Goal: Information Seeking & Learning: Find specific fact

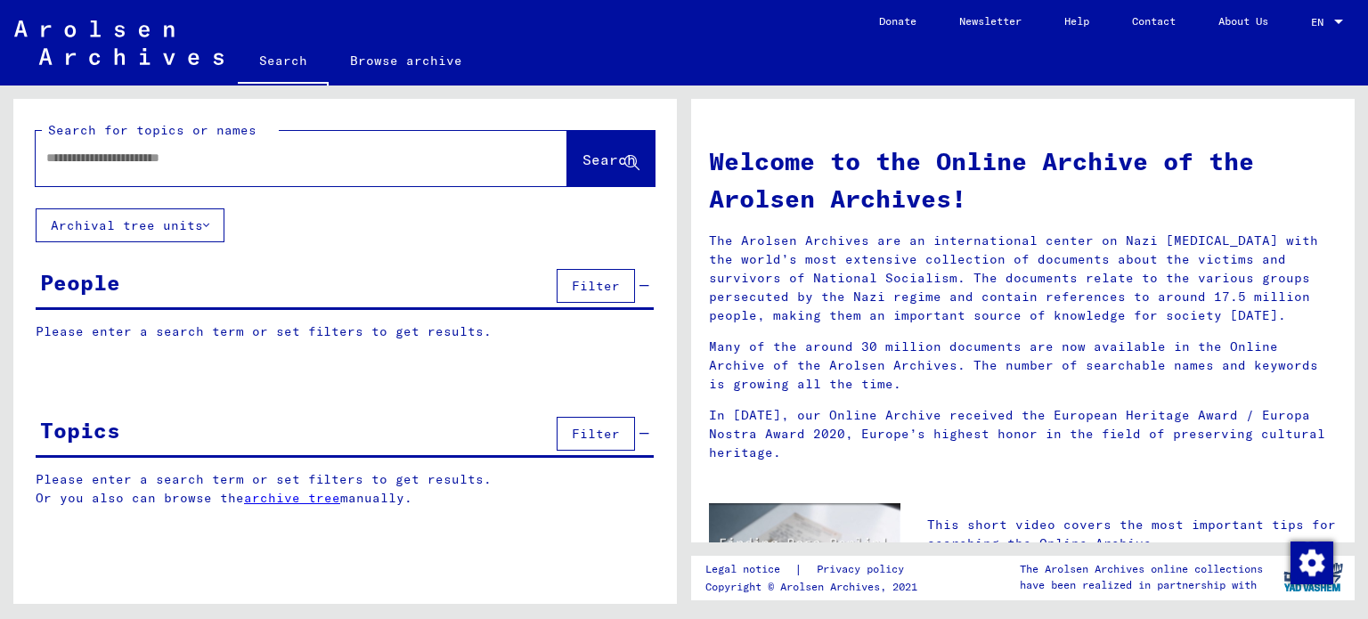
click at [246, 160] on input "text" at bounding box center [279, 158] width 467 height 19
type input "********"
click at [588, 166] on span "Search" at bounding box center [608, 159] width 53 height 18
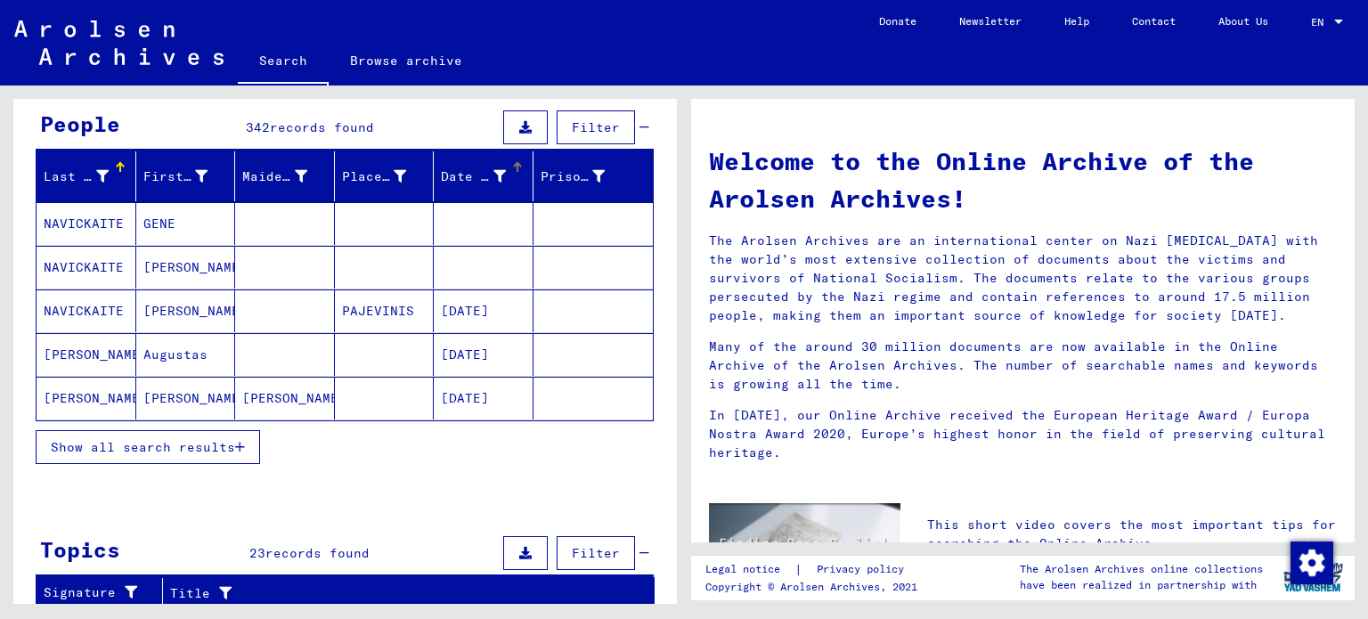
scroll to position [178, 0]
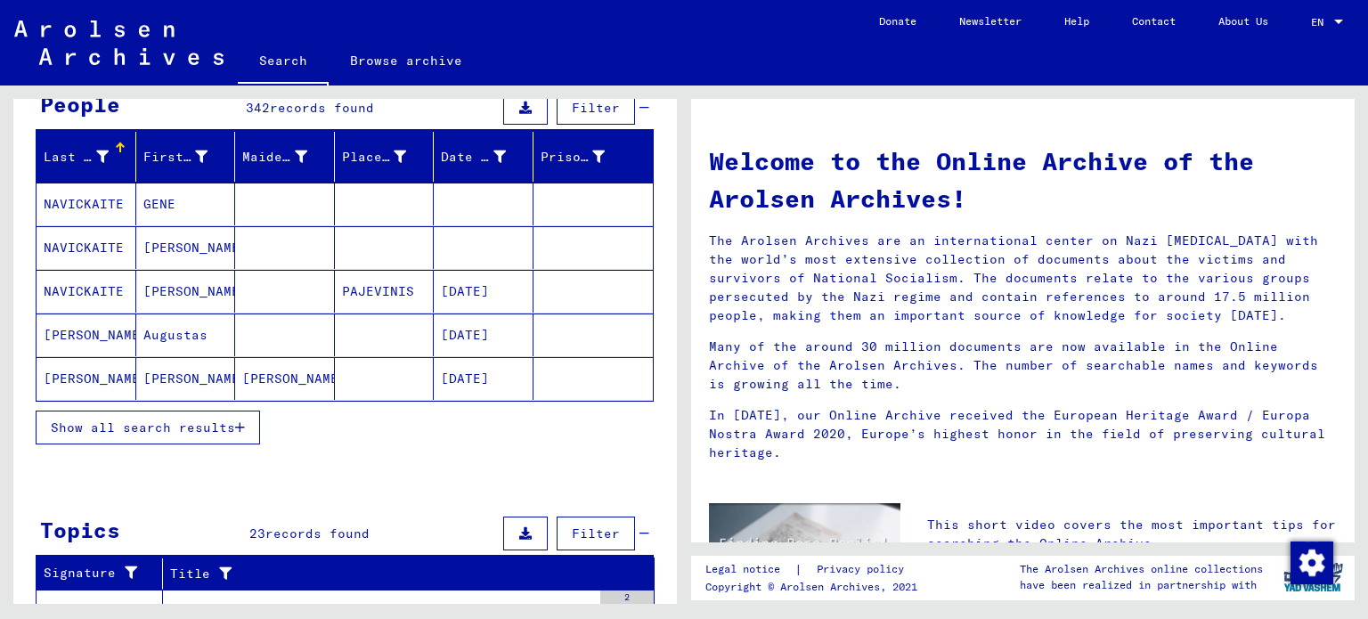
click at [217, 426] on span "Show all search results" at bounding box center [143, 427] width 184 height 16
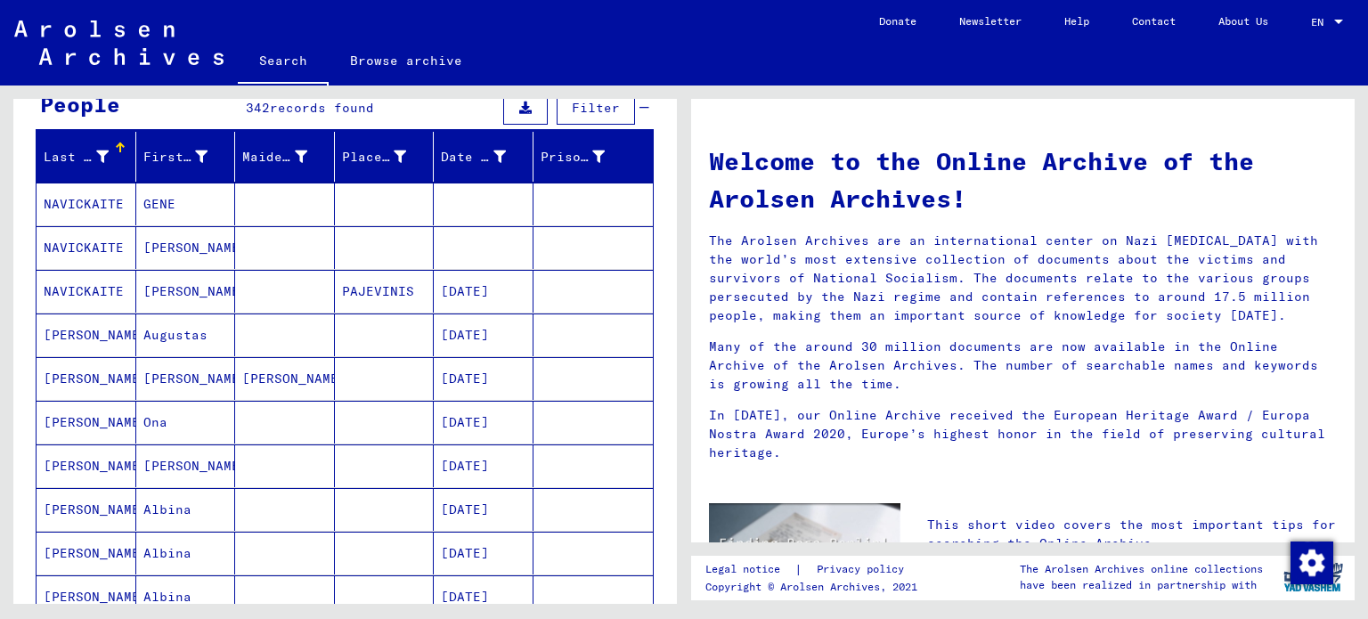
click at [75, 152] on div "Last Name" at bounding box center [76, 157] width 65 height 19
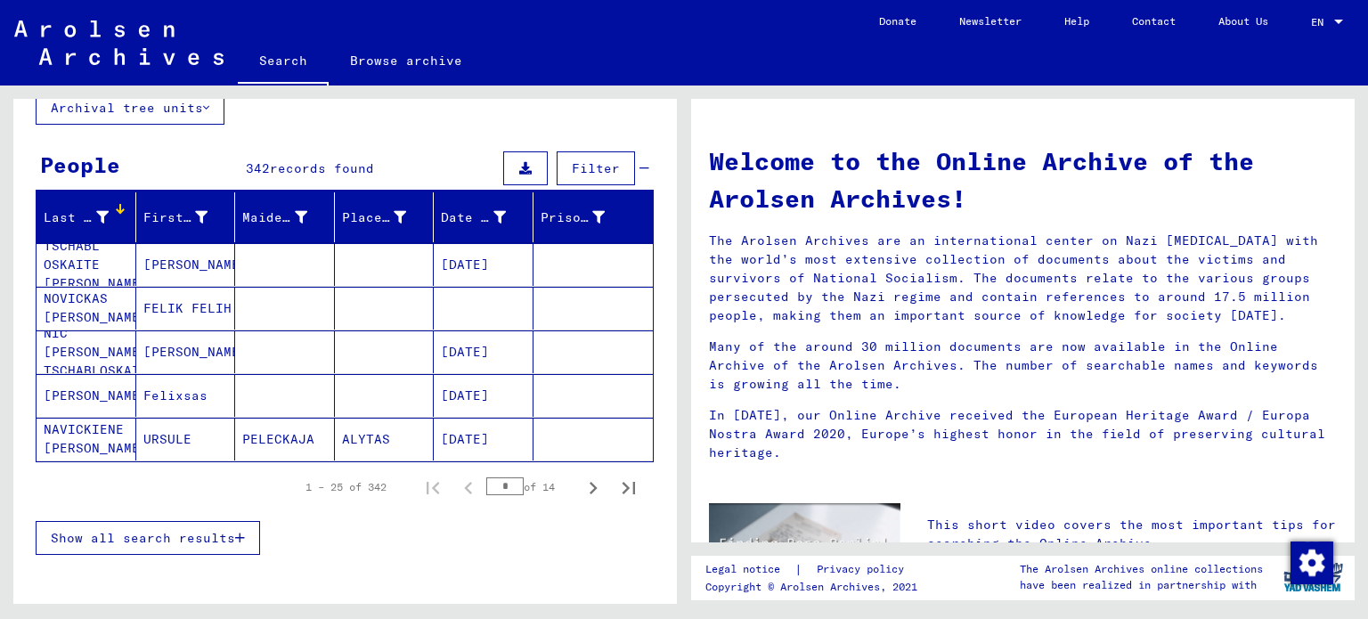
scroll to position [89, 0]
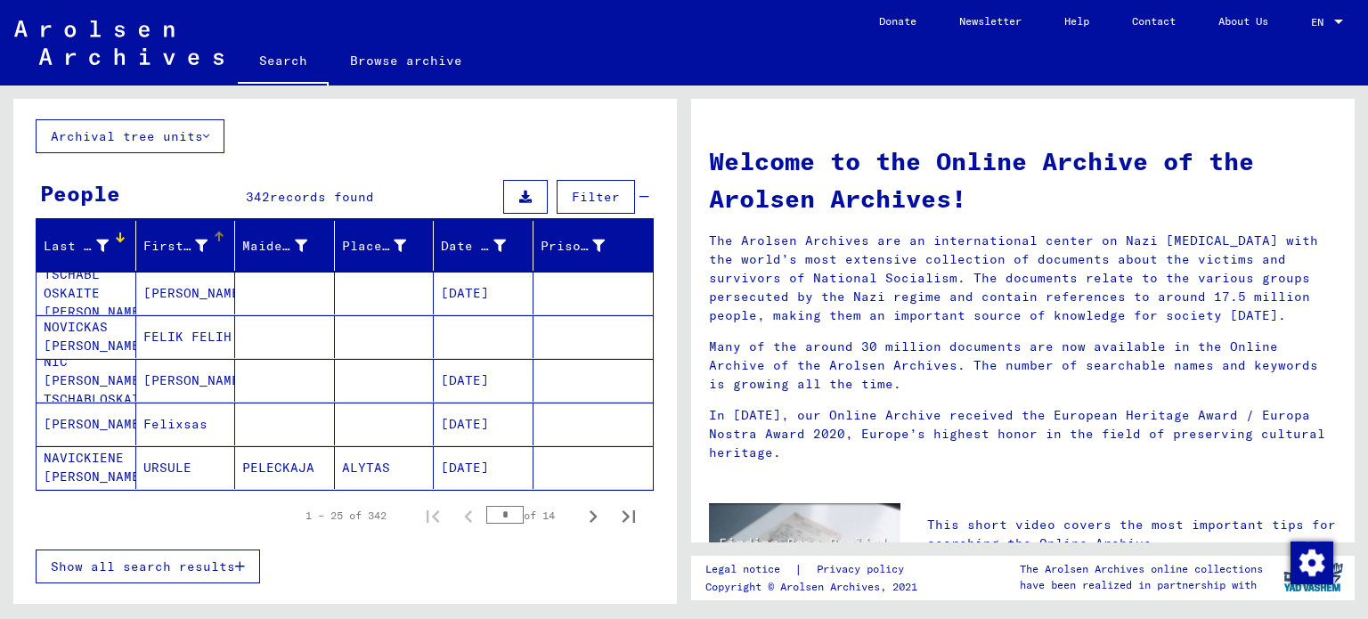
click at [168, 245] on div "First Name" at bounding box center [175, 246] width 65 height 19
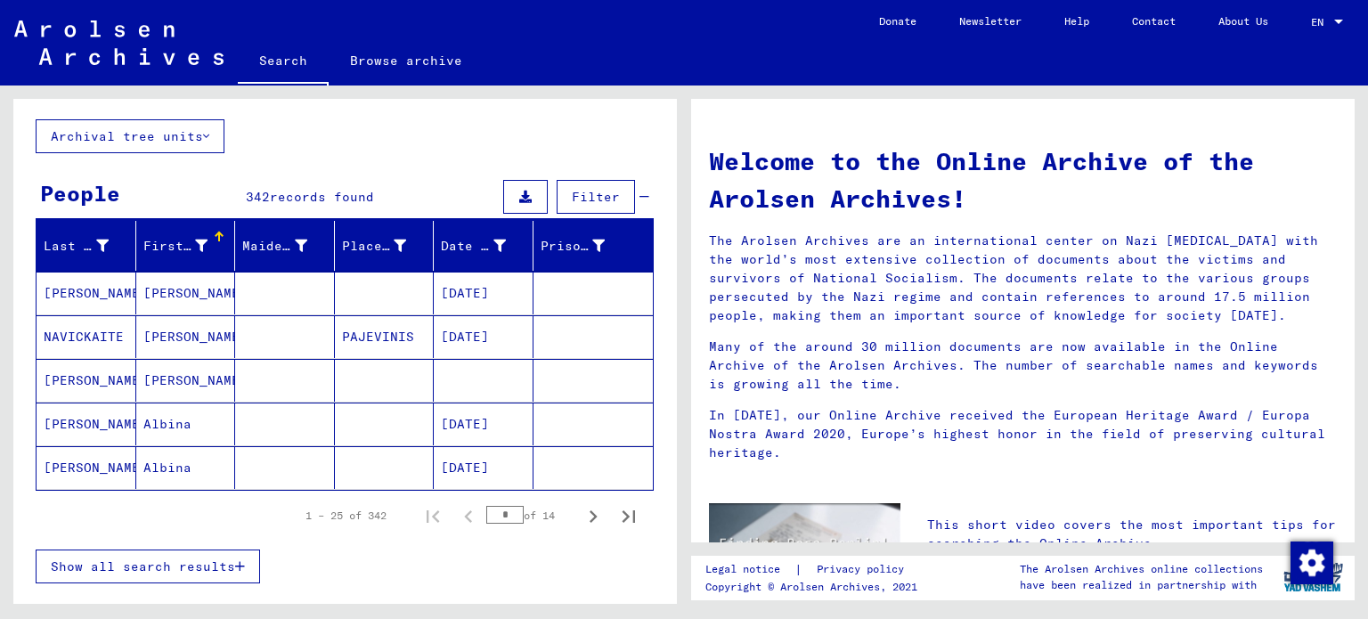
click at [209, 565] on span "Show all search results" at bounding box center [143, 566] width 184 height 16
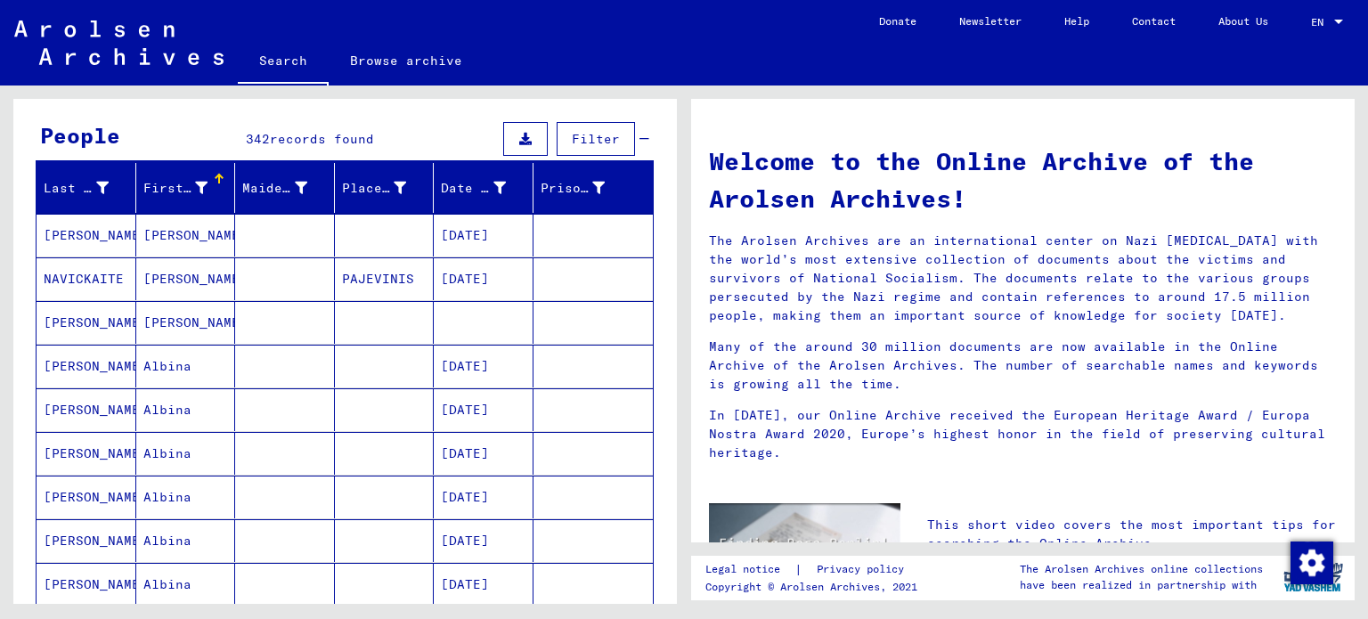
scroll to position [178, 0]
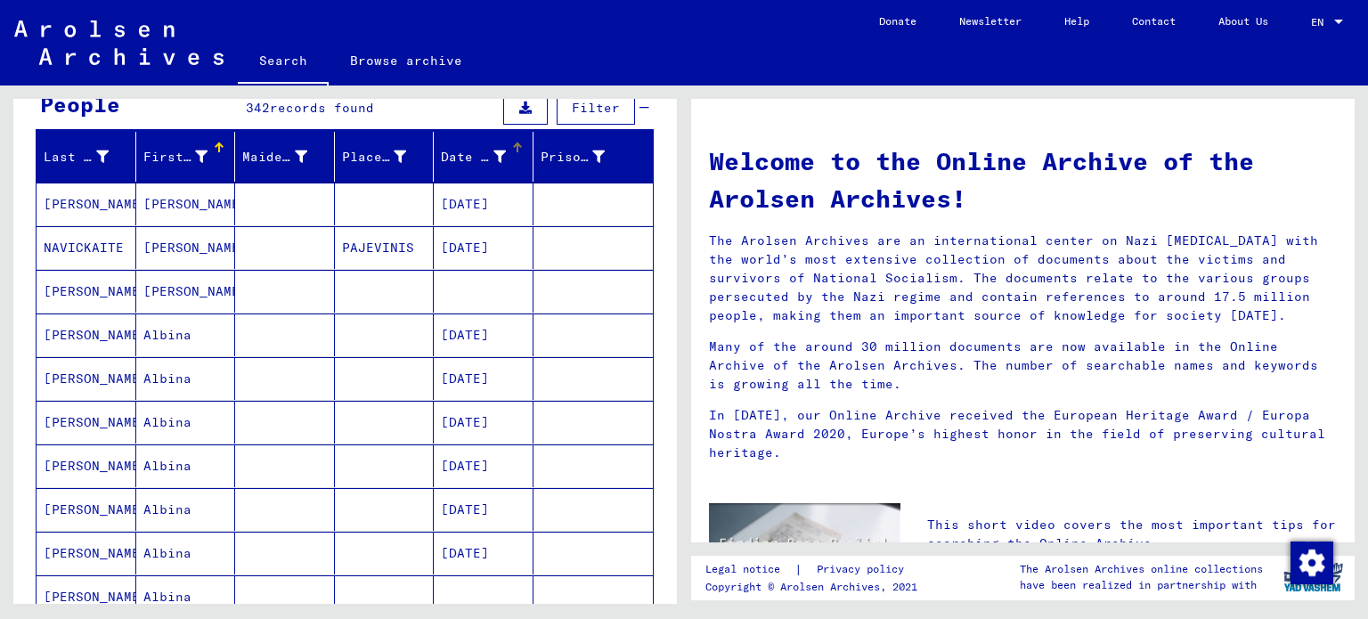
click at [454, 159] on div "Date of Birth" at bounding box center [473, 157] width 65 height 19
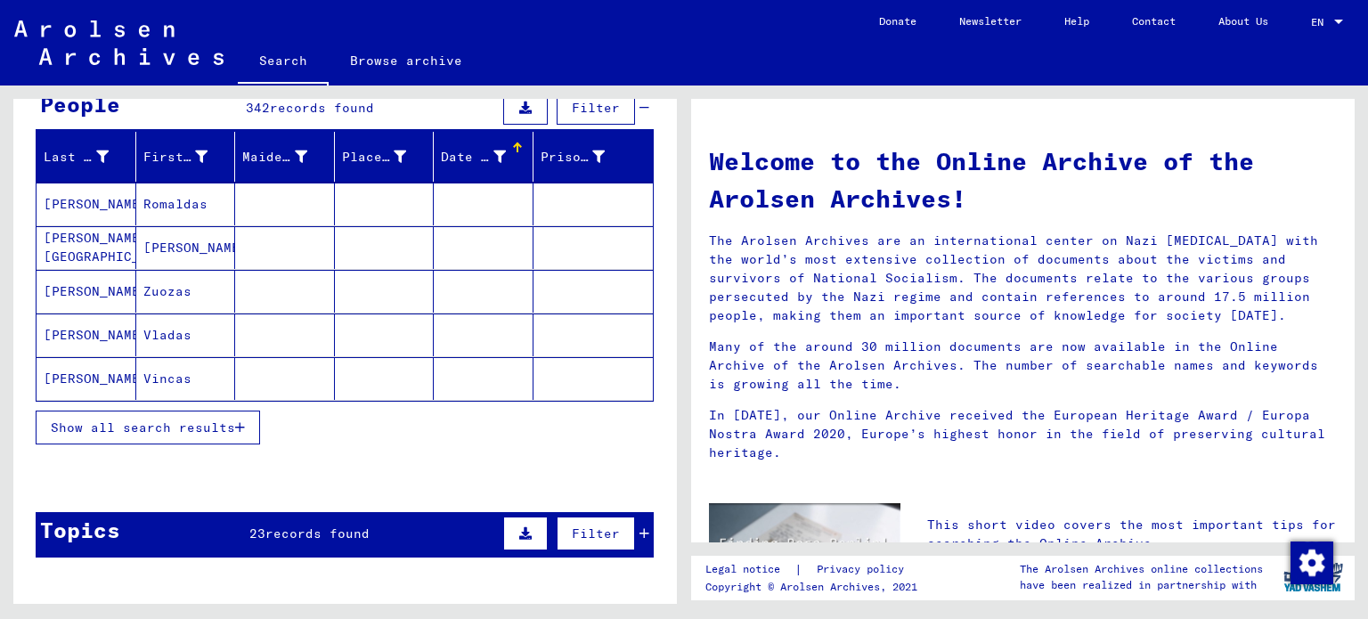
click at [181, 426] on span "Show all search results" at bounding box center [143, 427] width 184 height 16
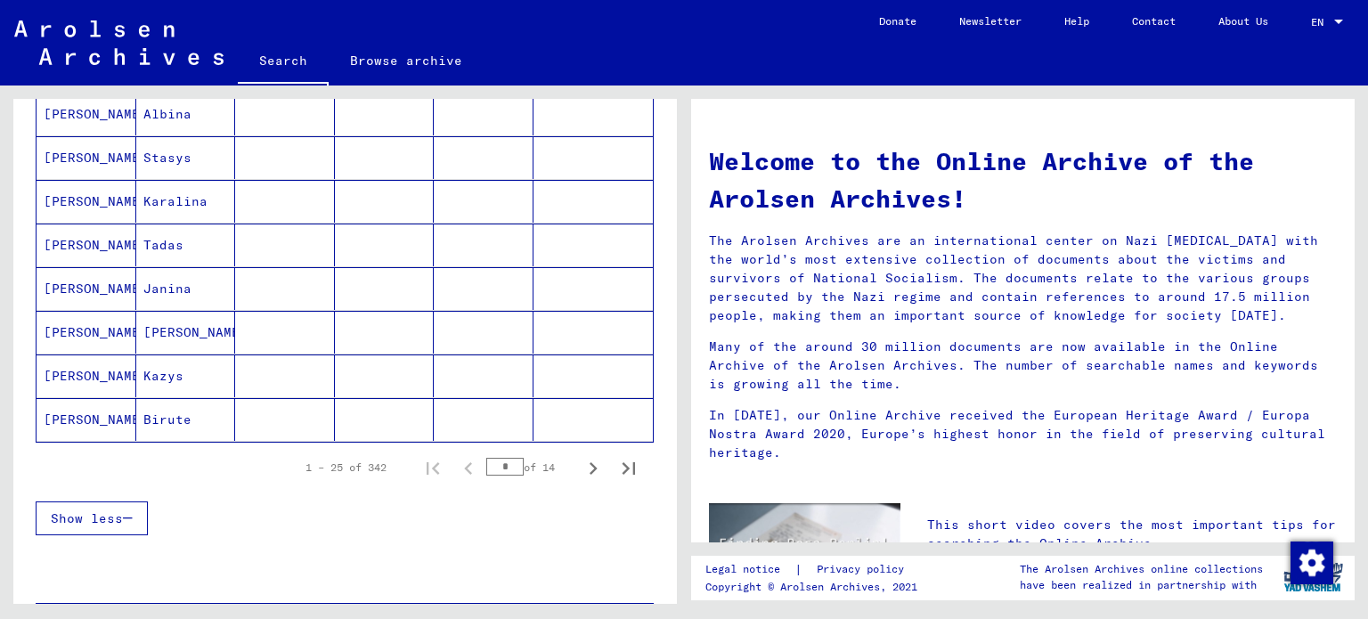
scroll to position [979, 0]
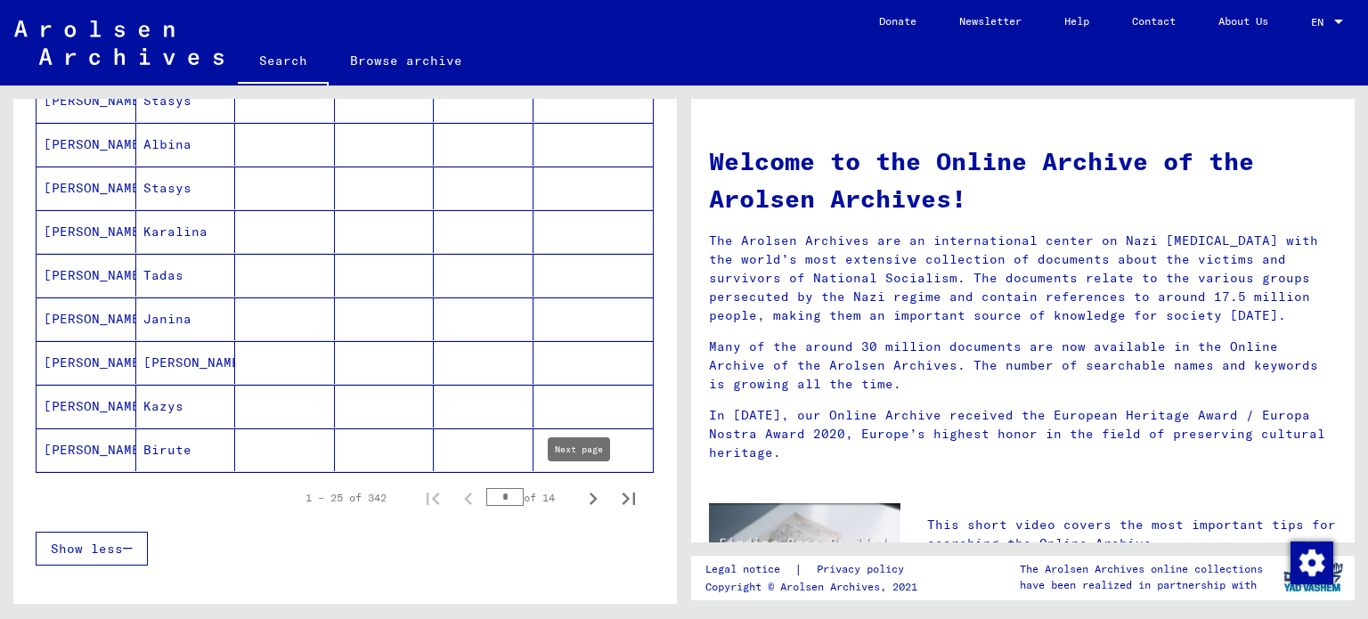
click at [589, 492] on icon "Next page" at bounding box center [593, 498] width 8 height 12
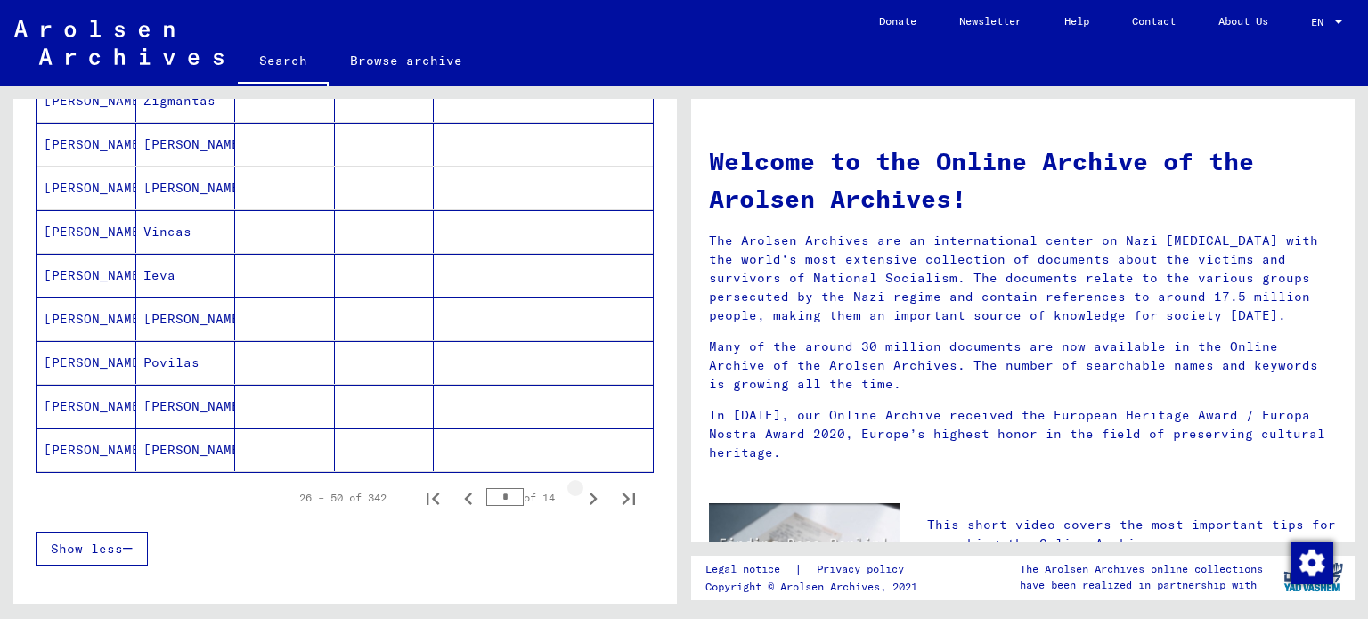
click at [589, 492] on icon "Next page" at bounding box center [593, 498] width 8 height 12
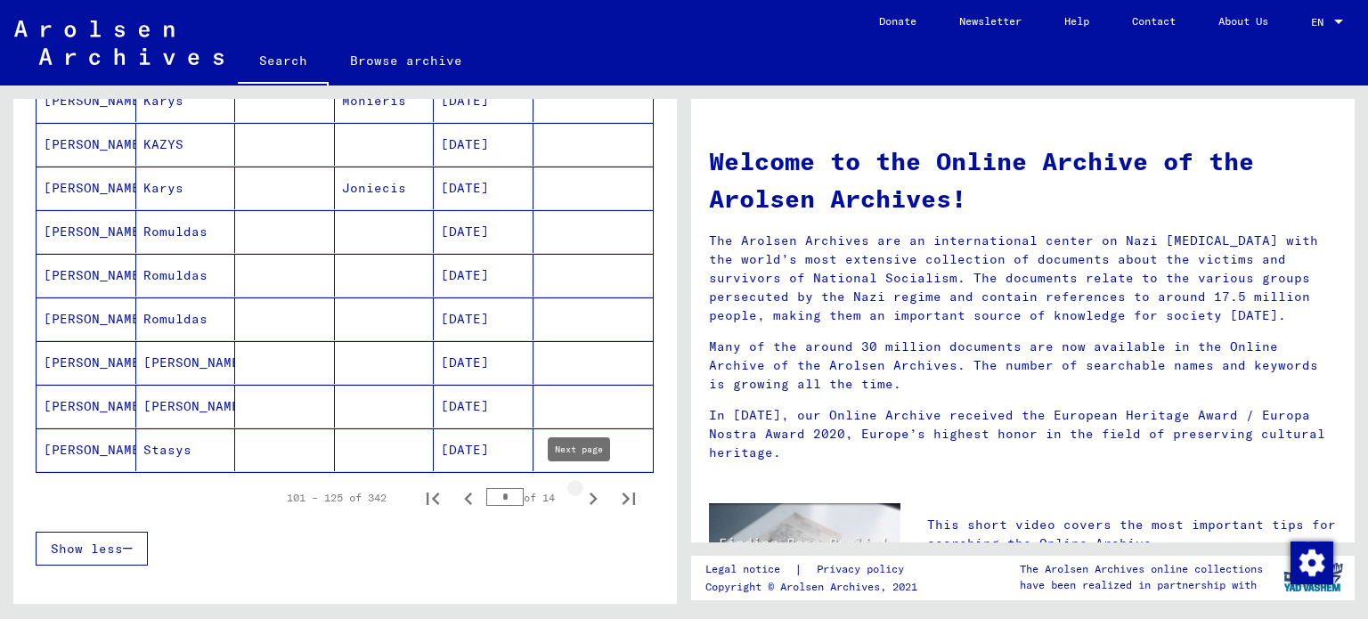
click at [580, 493] on icon "Next page" at bounding box center [592, 498] width 25 height 25
click at [580, 492] on icon "Next page" at bounding box center [592, 498] width 25 height 25
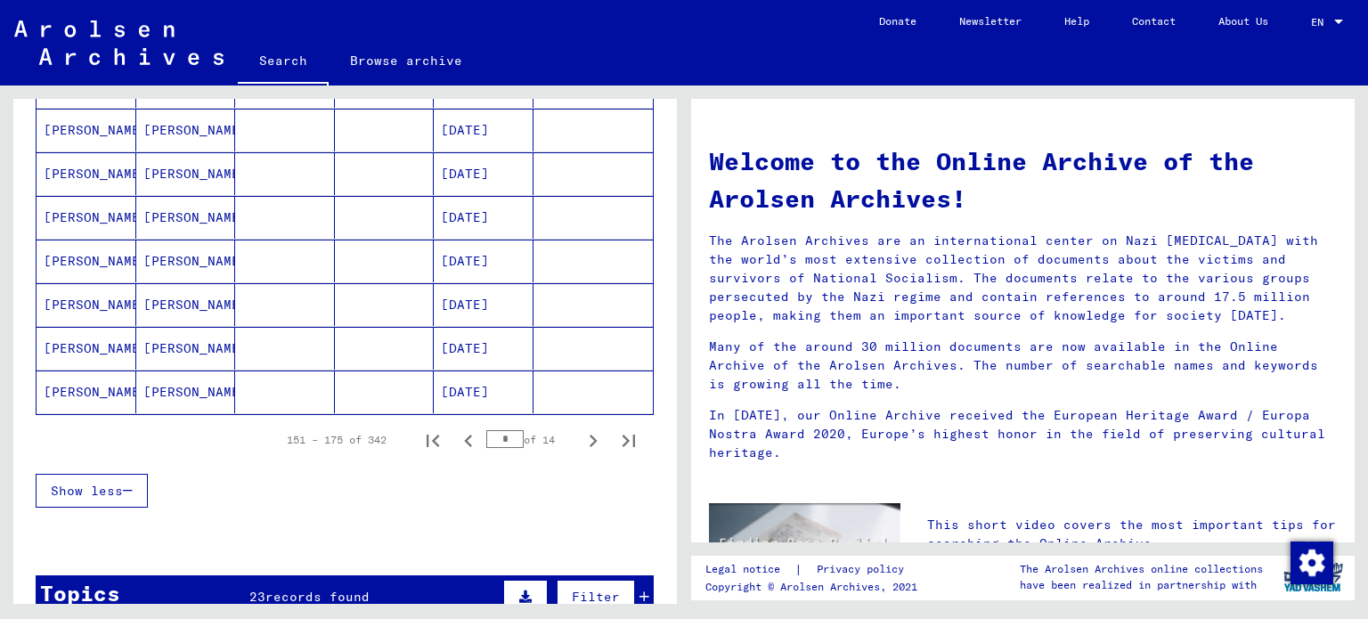
scroll to position [1068, 0]
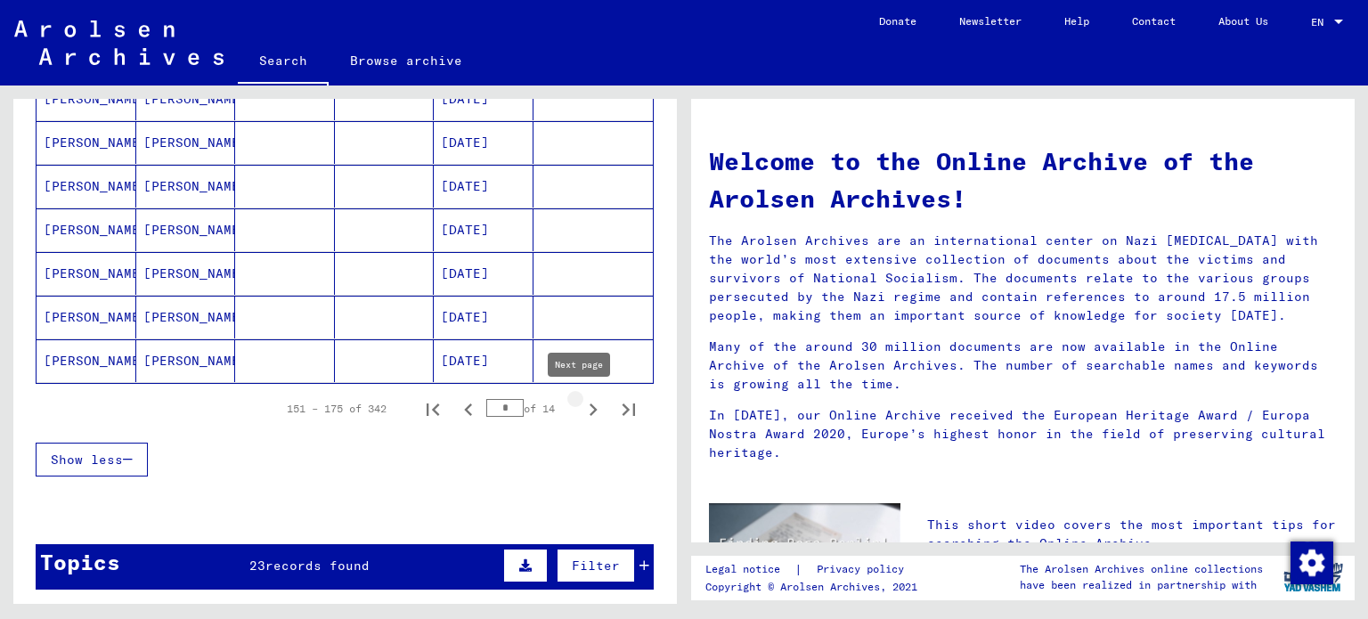
click at [580, 407] on icon "Next page" at bounding box center [592, 409] width 25 height 25
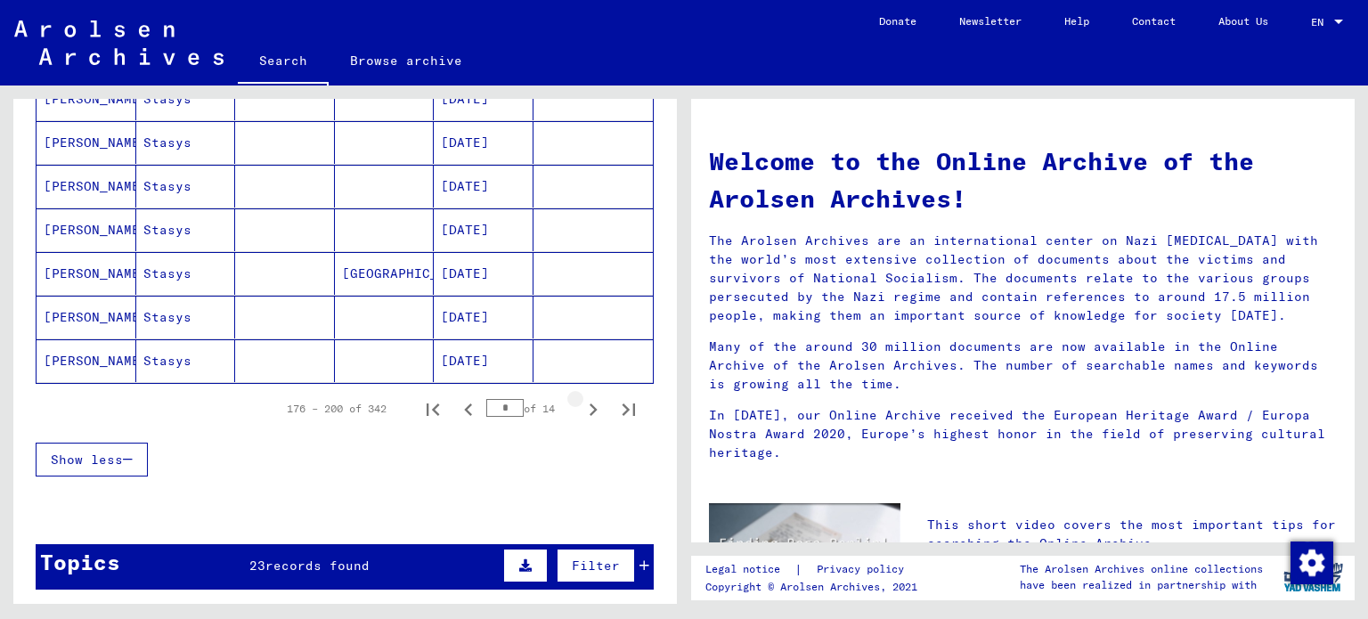
click at [580, 407] on icon "Next page" at bounding box center [592, 409] width 25 height 25
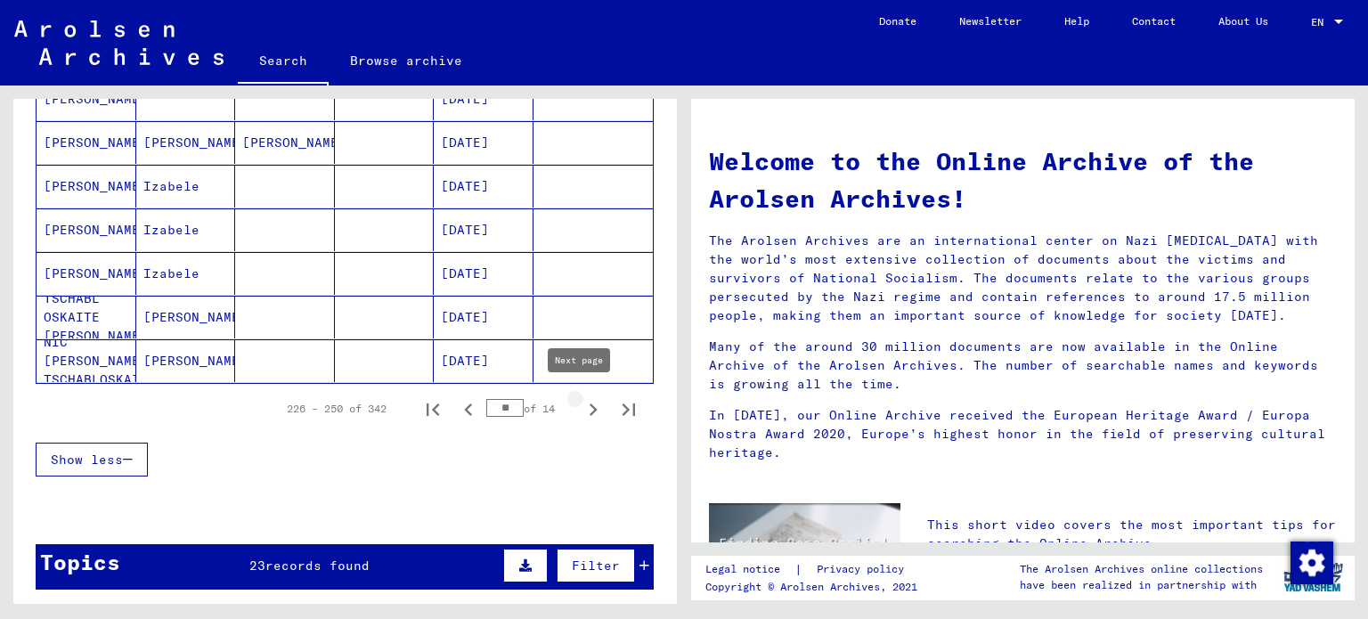
click at [584, 402] on icon "Next page" at bounding box center [592, 409] width 25 height 25
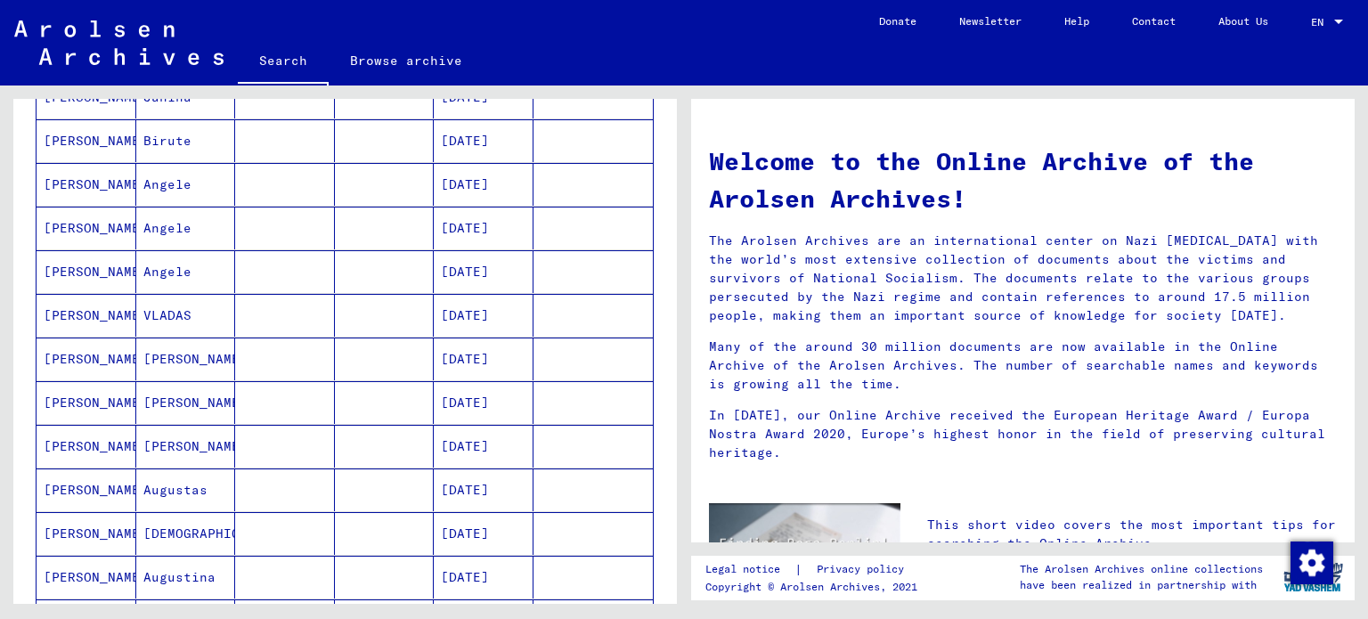
scroll to position [534, 0]
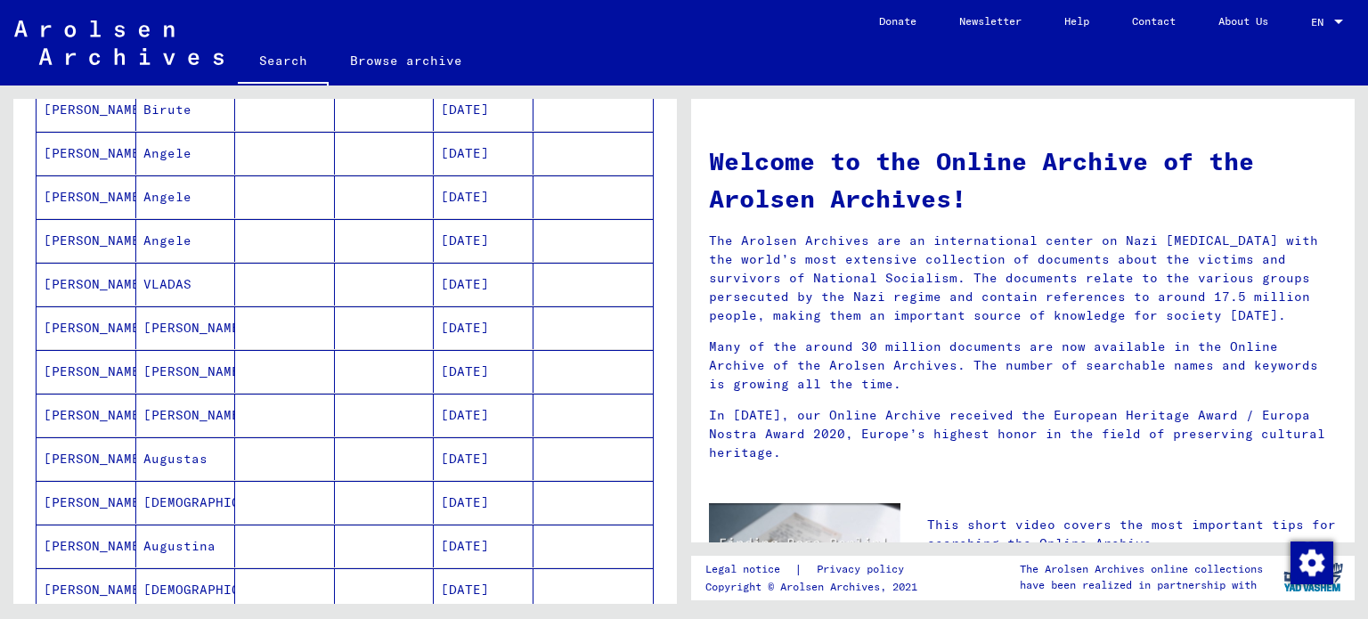
drag, startPoint x: 172, startPoint y: 280, endPoint x: 81, endPoint y: 277, distance: 90.9
click at [81, 277] on mat-cell "[PERSON_NAME]" at bounding box center [87, 284] width 100 height 43
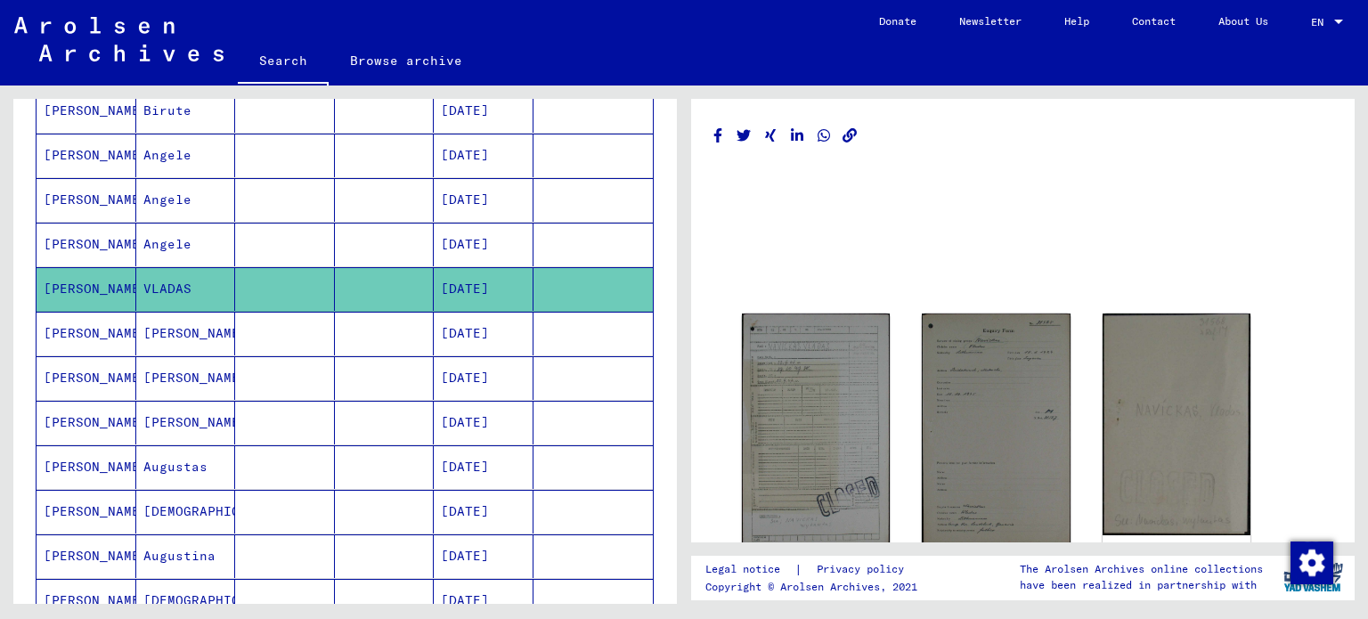
click at [85, 327] on mat-cell "[PERSON_NAME]" at bounding box center [87, 334] width 100 height 44
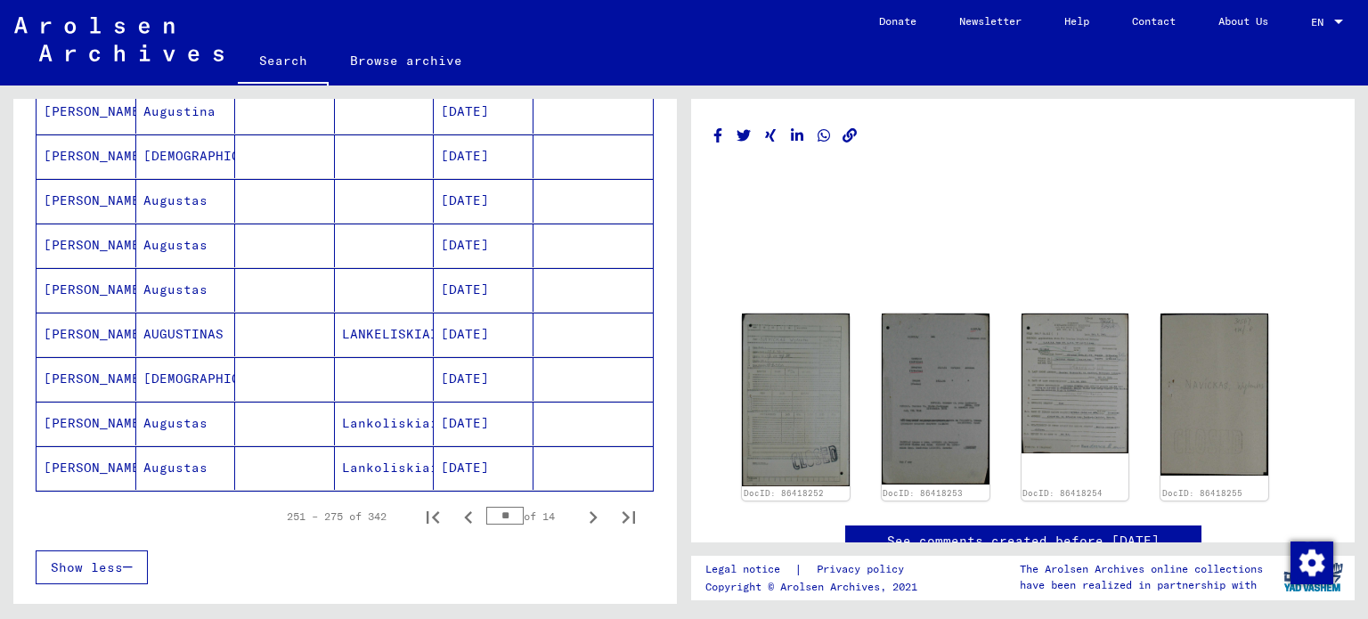
scroll to position [984, 0]
click at [589, 510] on icon "Next page" at bounding box center [593, 516] width 8 height 12
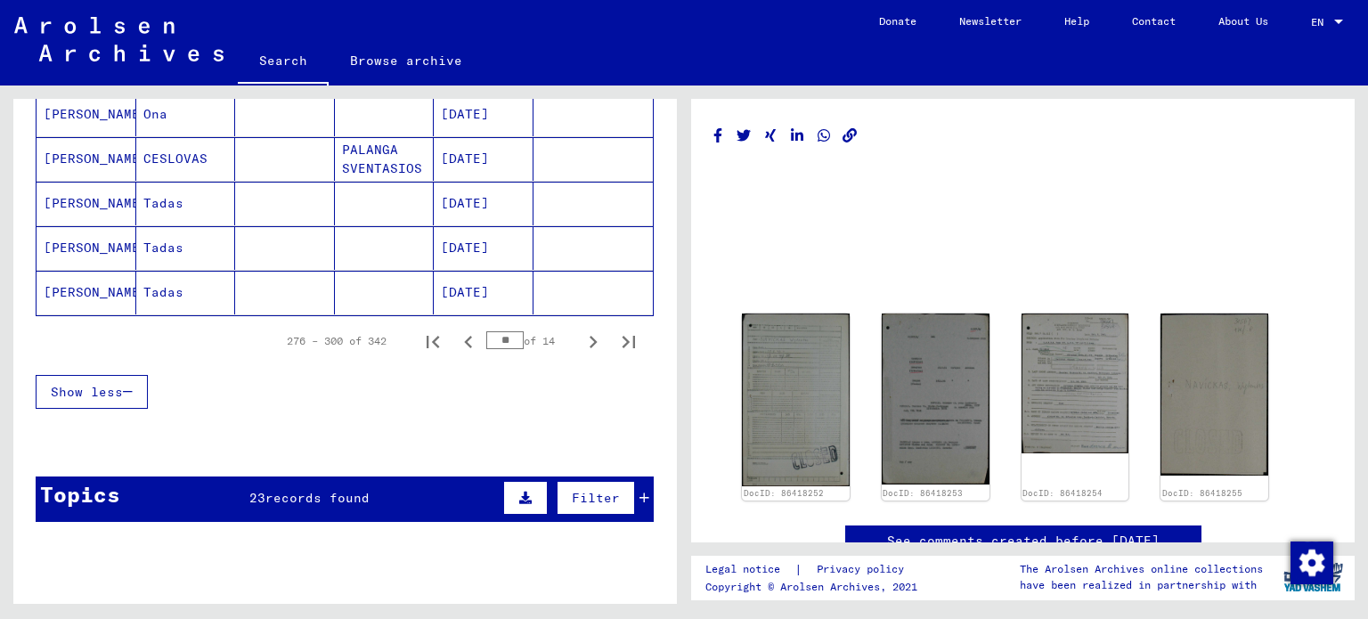
scroll to position [1162, 0]
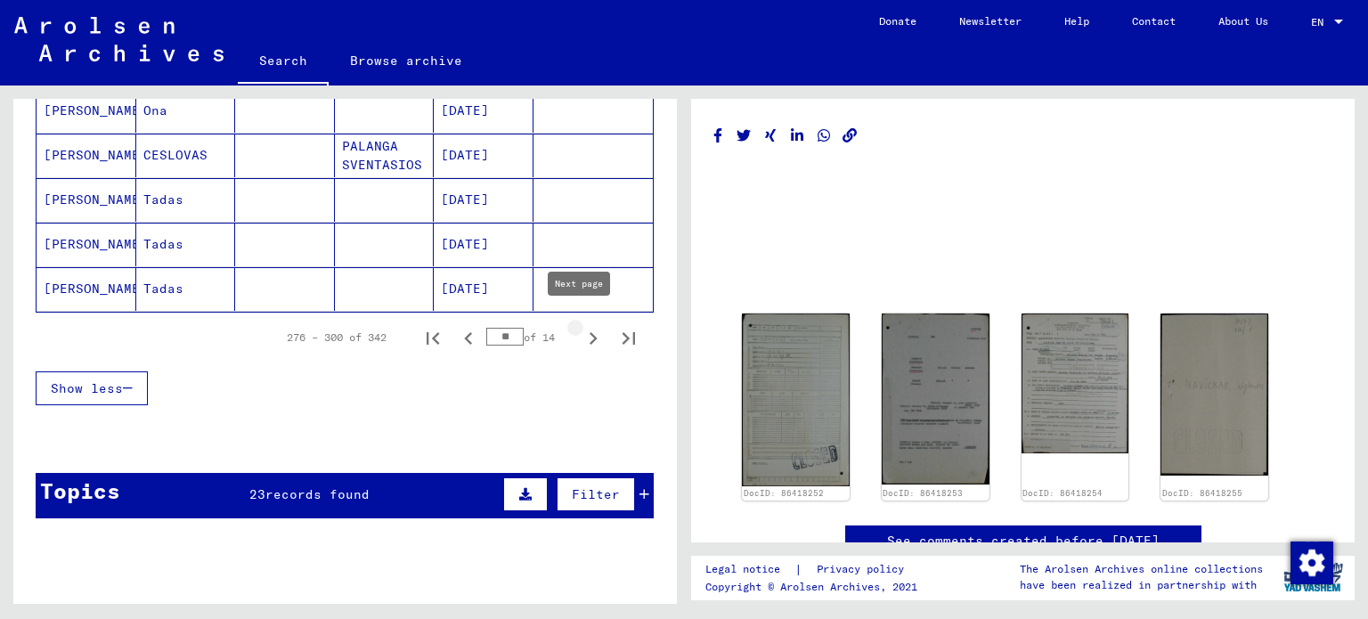
click at [580, 330] on icon "Next page" at bounding box center [592, 338] width 25 height 25
type input "**"
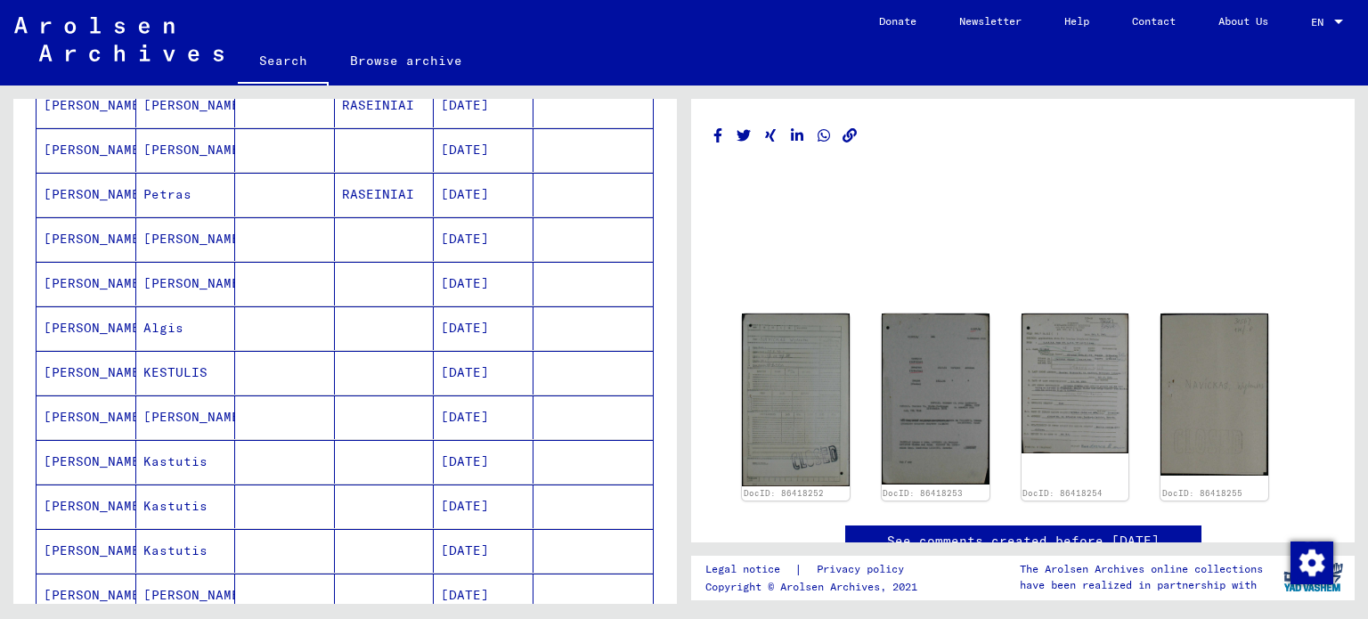
scroll to position [0, 0]
